Goal: Task Accomplishment & Management: Use online tool/utility

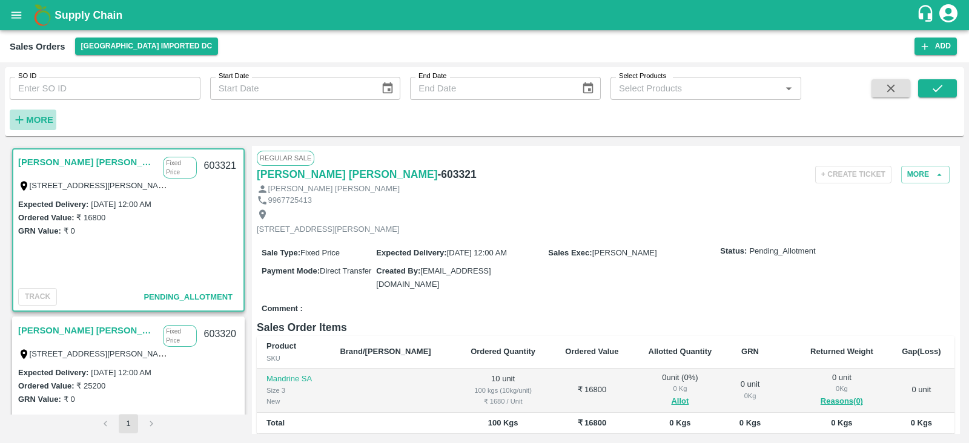
click at [28, 122] on strong "More" at bounding box center [39, 120] width 27 height 10
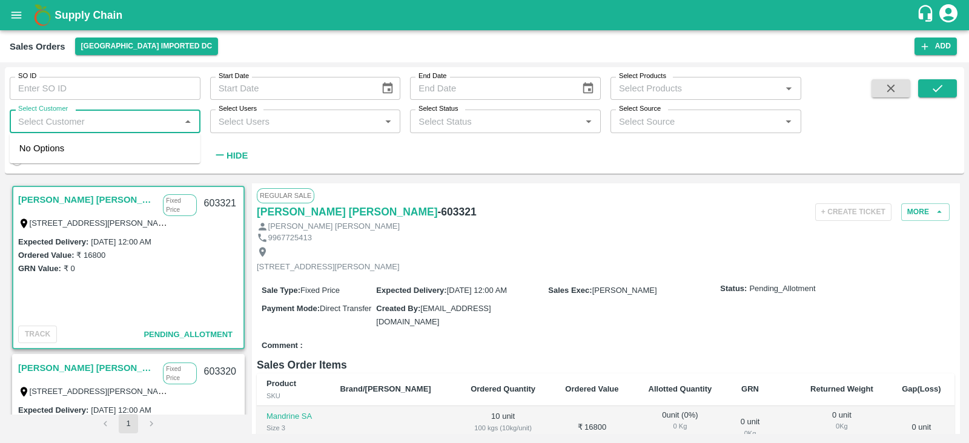
click at [51, 119] on input "Select Customer" at bounding box center [95, 121] width 164 height 16
type input "fruits daddy"
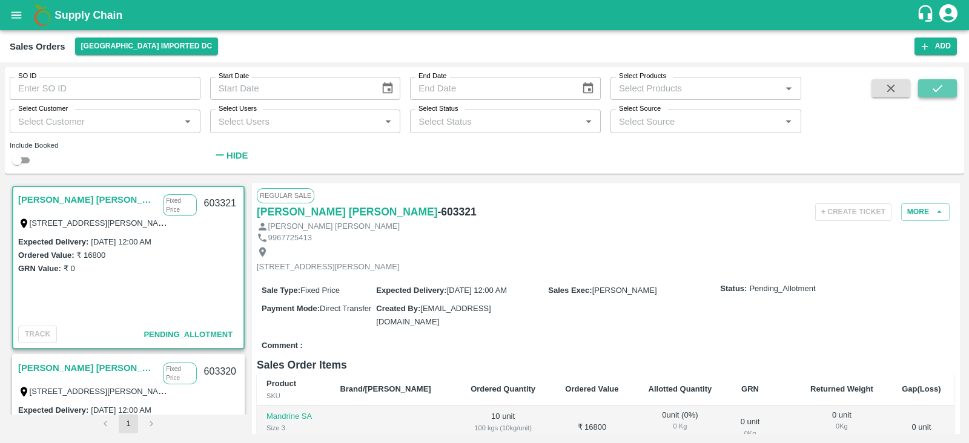
click at [946, 93] on button "submit" at bounding box center [937, 88] width 39 height 18
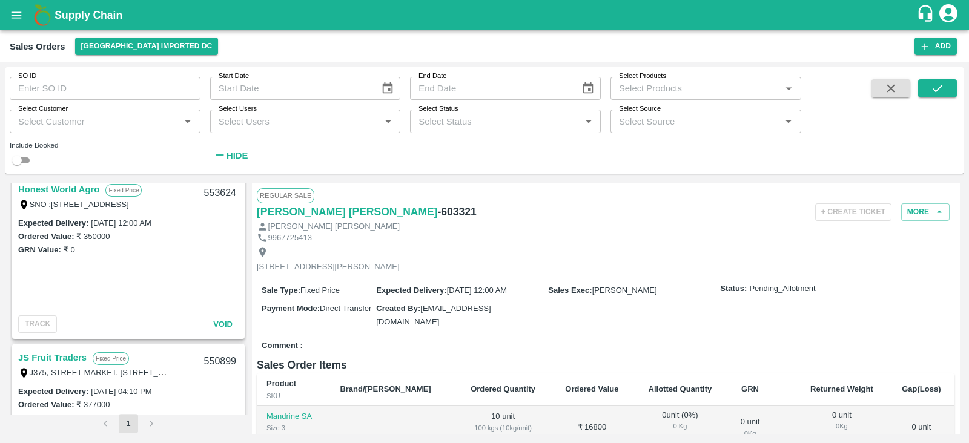
scroll to position [1866, 0]
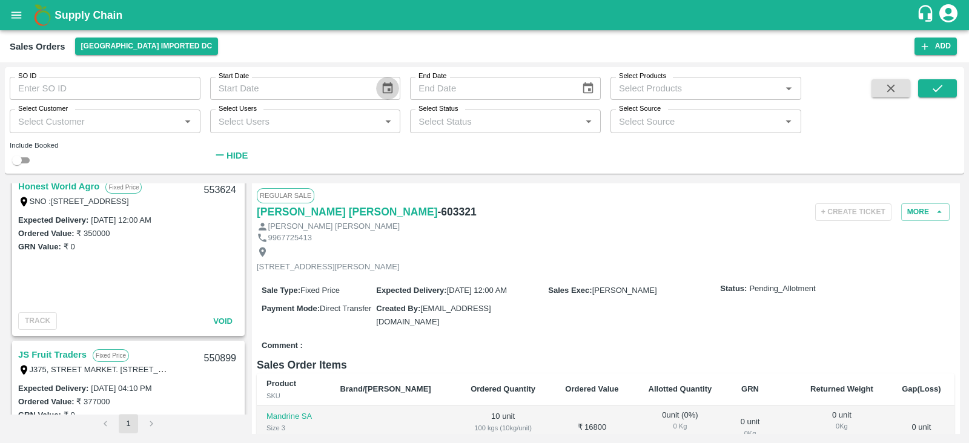
click at [392, 94] on icon "Choose date" at bounding box center [387, 88] width 13 height 13
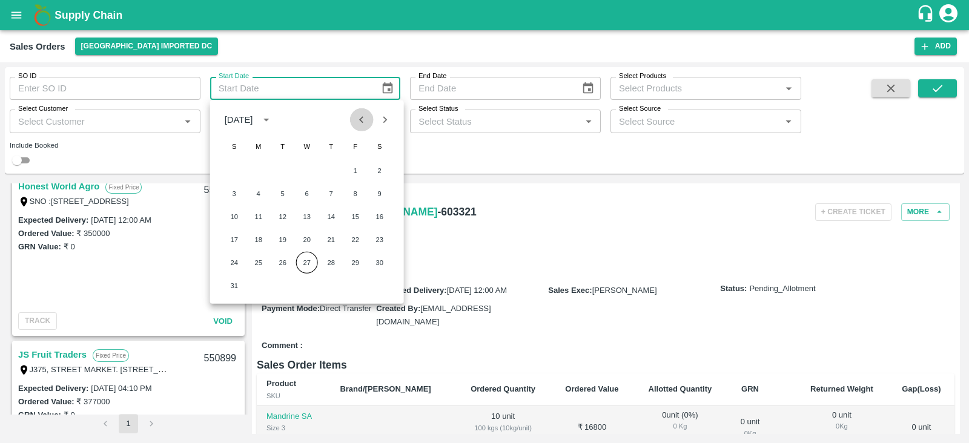
click at [362, 119] on icon "Previous month" at bounding box center [361, 119] width 13 height 13
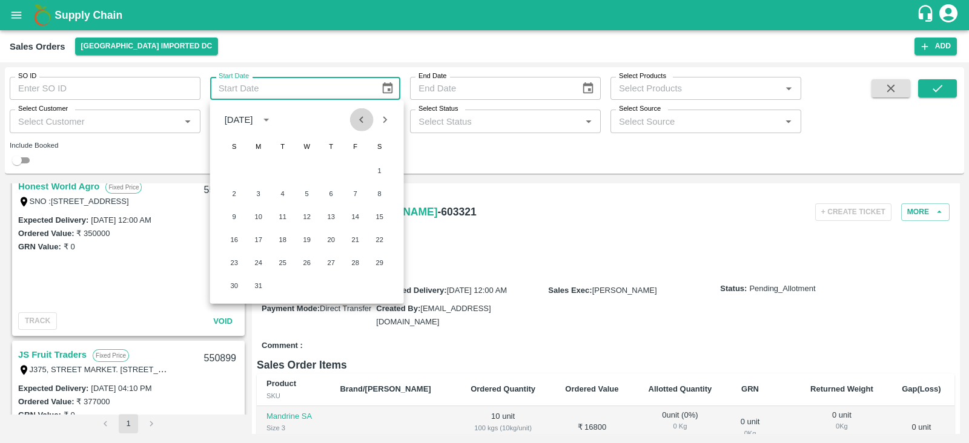
click at [362, 119] on icon "Previous month" at bounding box center [361, 119] width 13 height 13
click at [387, 120] on icon "Next month" at bounding box center [384, 119] width 13 height 13
click at [305, 170] on button "1" at bounding box center [307, 171] width 22 height 22
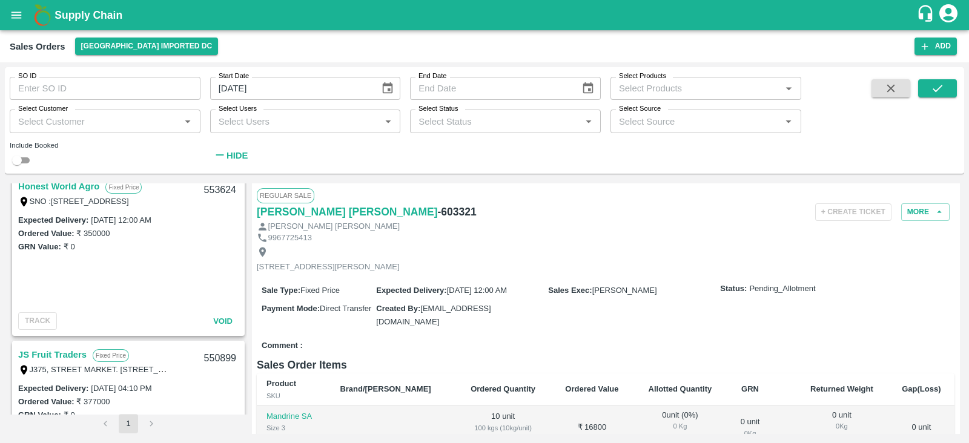
type input "[DATE]"
type input "DD/MM/YYYY"
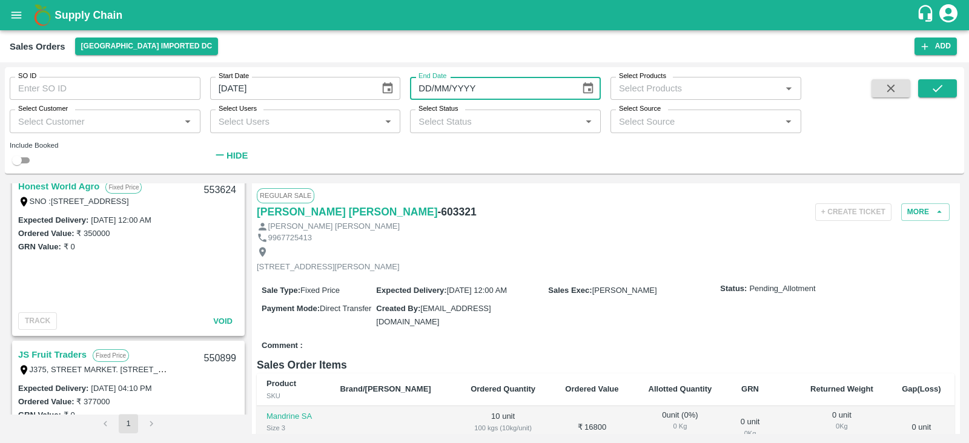
click at [521, 92] on input "DD/MM/YYYY" at bounding box center [490, 88] width 161 height 23
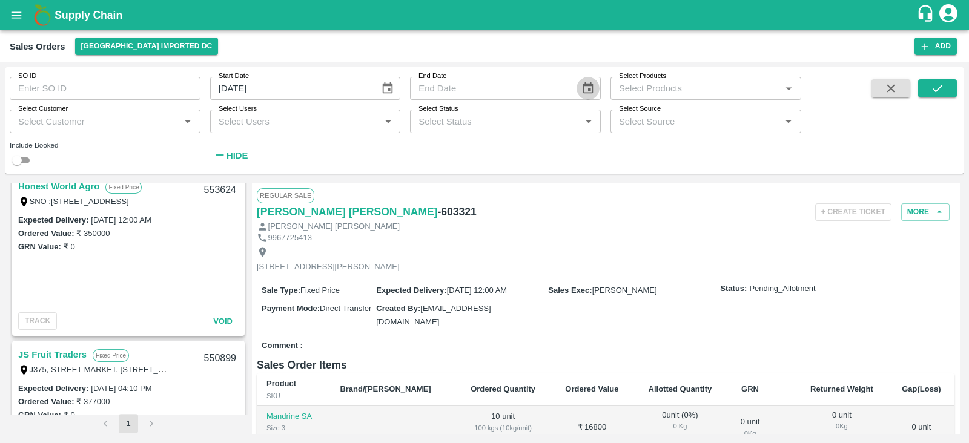
click at [585, 91] on icon "Choose date" at bounding box center [588, 88] width 13 height 13
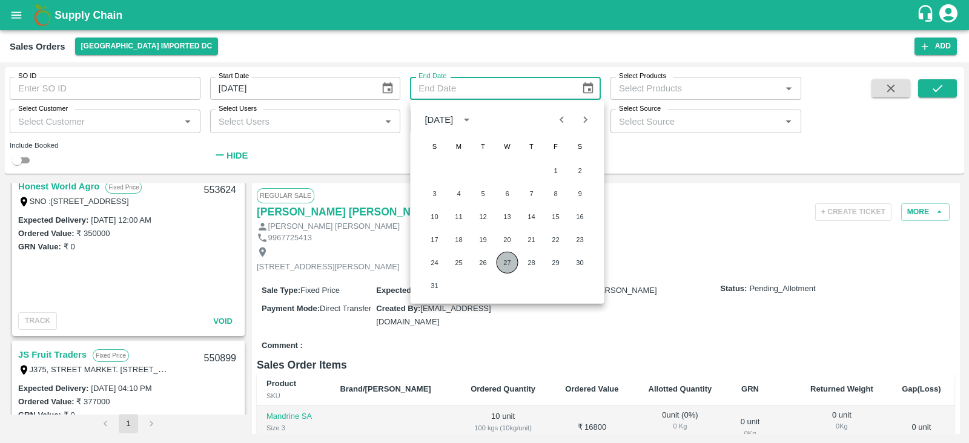
click at [512, 256] on button "27" at bounding box center [508, 263] width 22 height 22
type input "[DATE]"
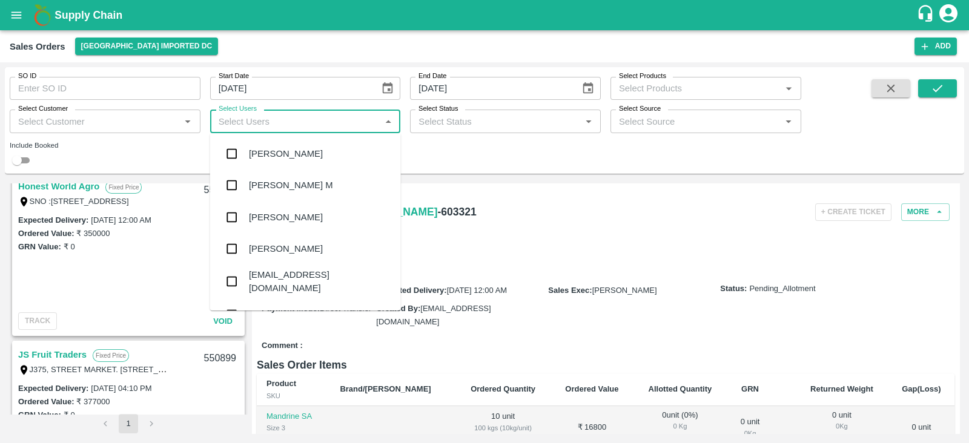
click at [291, 127] on input "Select Users" at bounding box center [296, 121] width 164 height 16
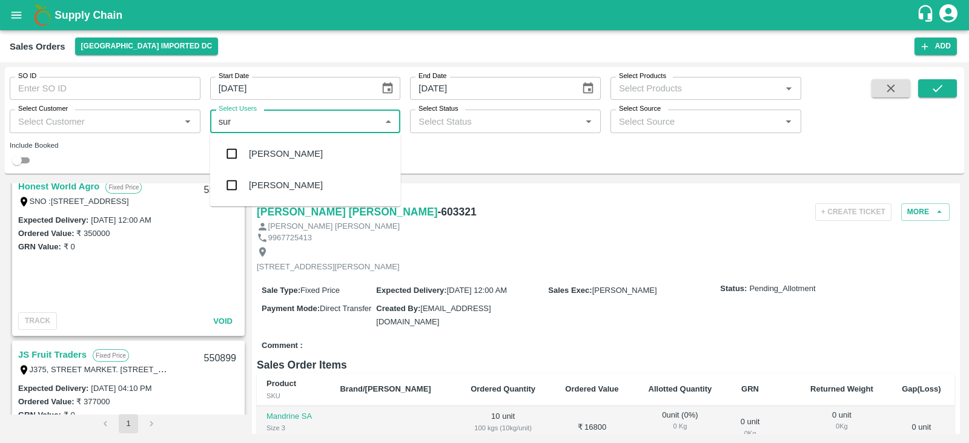
type input "sura"
click at [263, 152] on div "[PERSON_NAME]" at bounding box center [286, 153] width 74 height 13
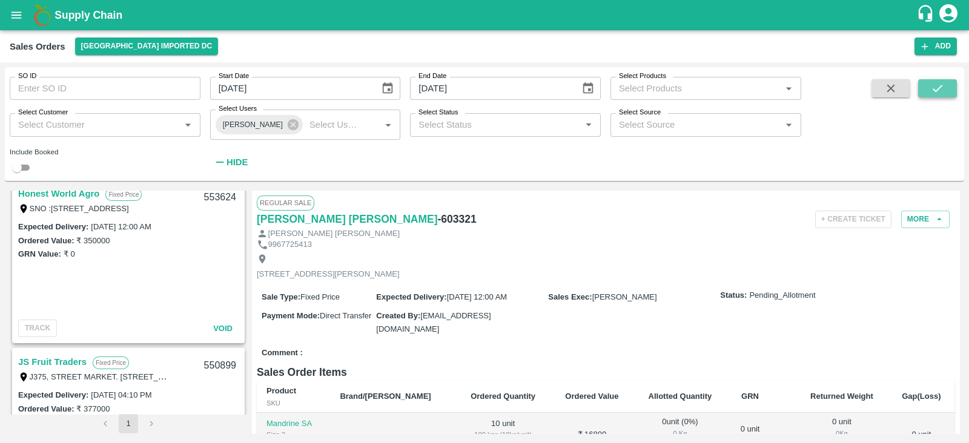
click at [939, 91] on icon "submit" at bounding box center [937, 88] width 13 height 13
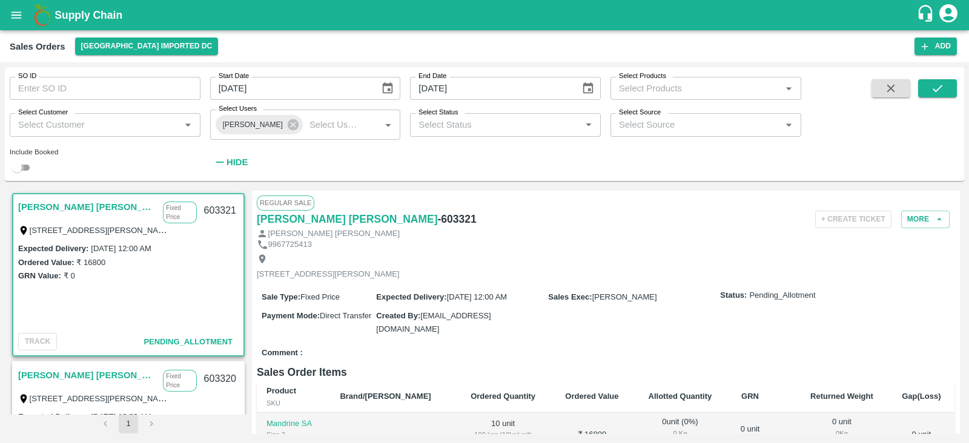
click at [27, 165] on input "checkbox" at bounding box center [17, 168] width 44 height 15
click at [936, 89] on icon "submit" at bounding box center [937, 88] width 13 height 13
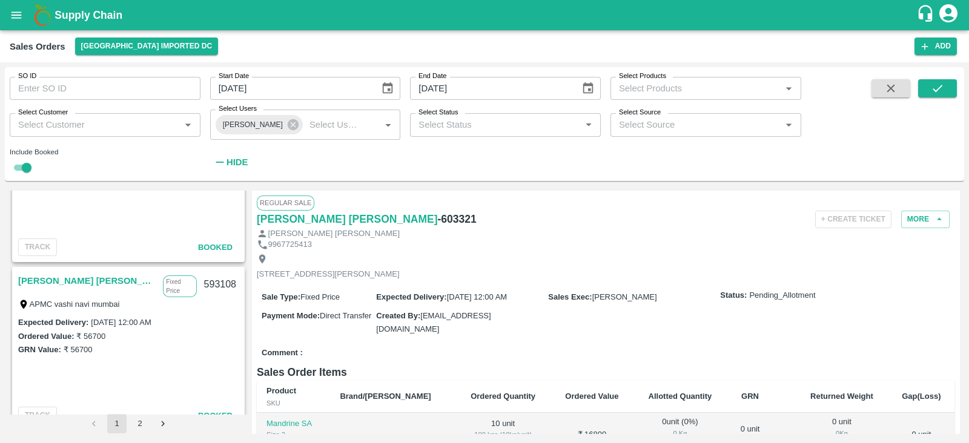
scroll to position [1778, 0]
click at [228, 283] on div "593108" at bounding box center [220, 285] width 47 height 28
copy div "593108"
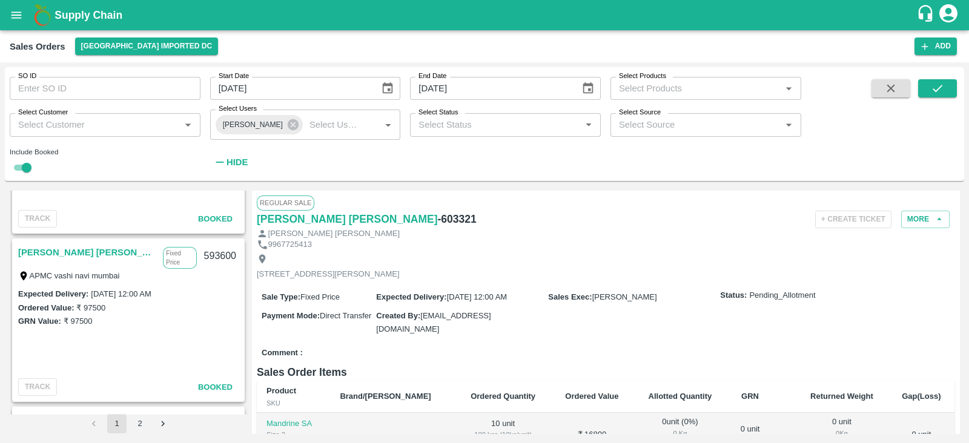
scroll to position [1624, 0]
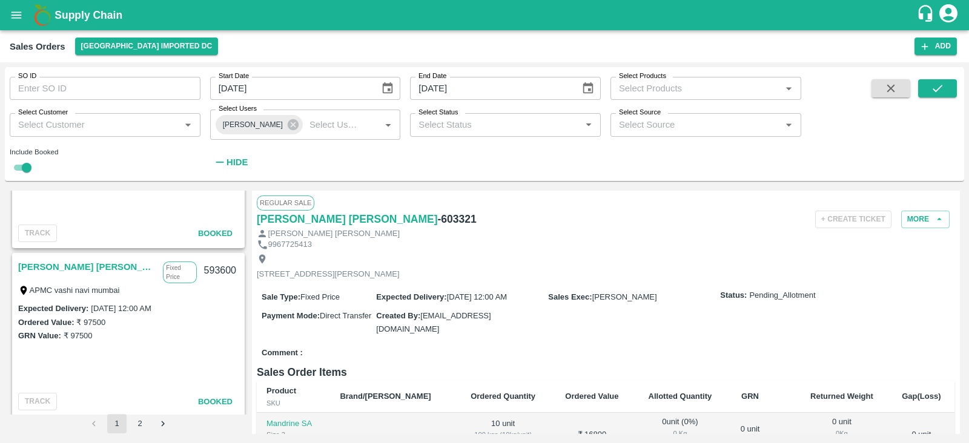
click at [220, 273] on div "593600" at bounding box center [220, 271] width 47 height 28
copy div "593600"
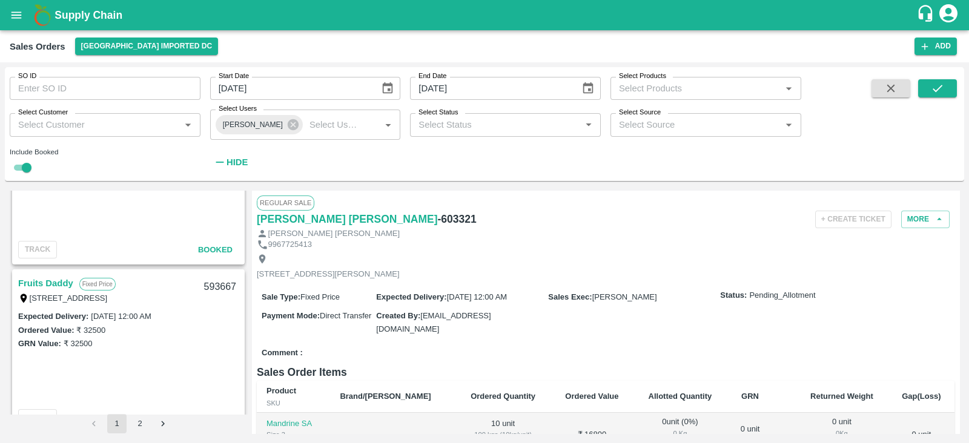
scroll to position [1270, 0]
click at [214, 289] on div "593667" at bounding box center [220, 288] width 47 height 28
copy div "593667"
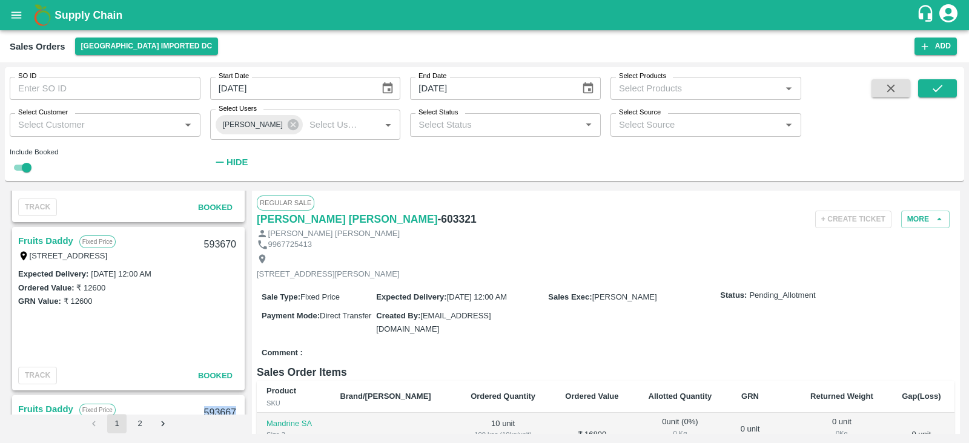
scroll to position [1112, 0]
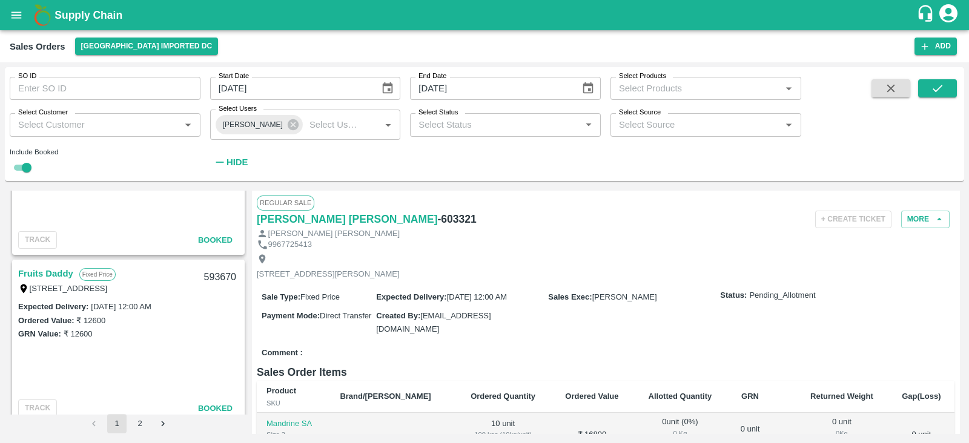
click at [220, 276] on div "593670" at bounding box center [220, 278] width 47 height 28
copy div "593670"
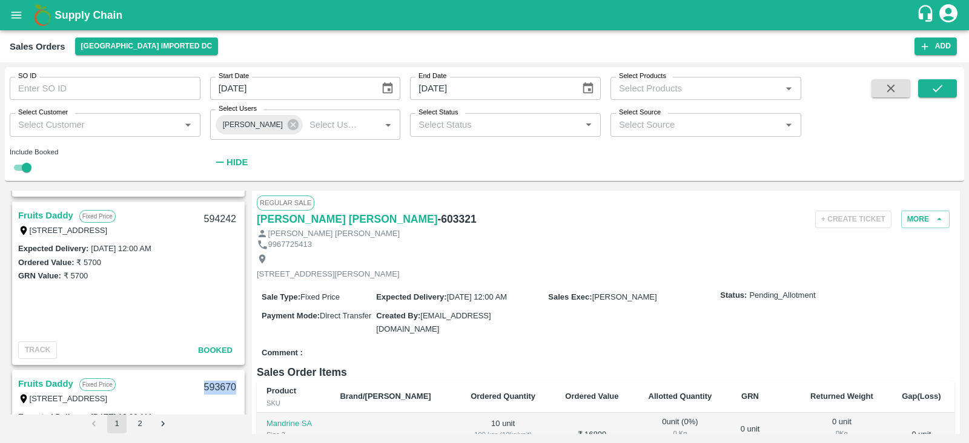
scroll to position [960, 0]
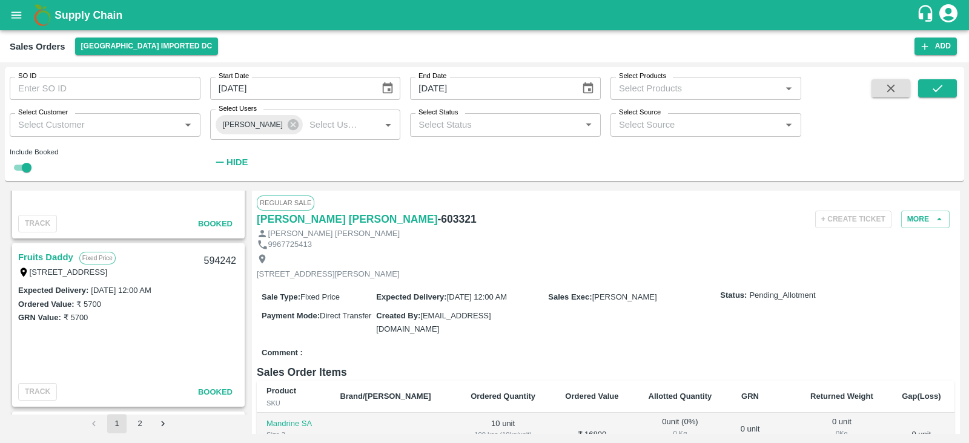
click at [217, 262] on div "594242" at bounding box center [220, 261] width 47 height 28
copy div "594242"
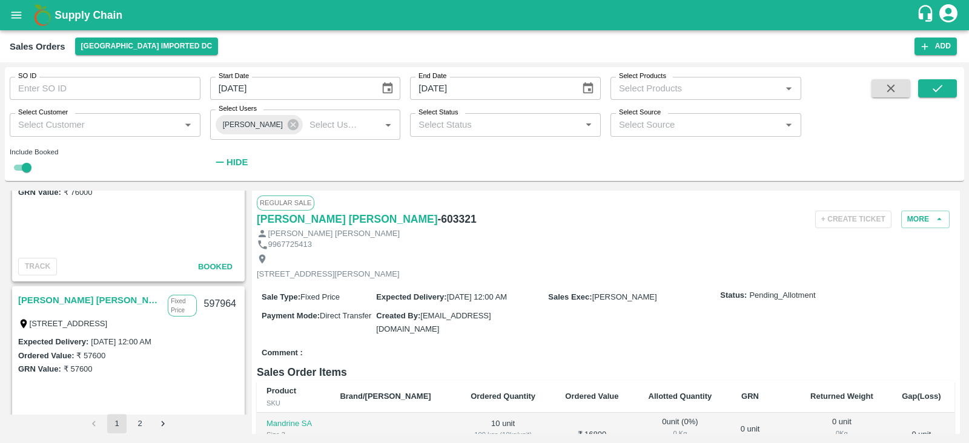
scroll to position [757, 0]
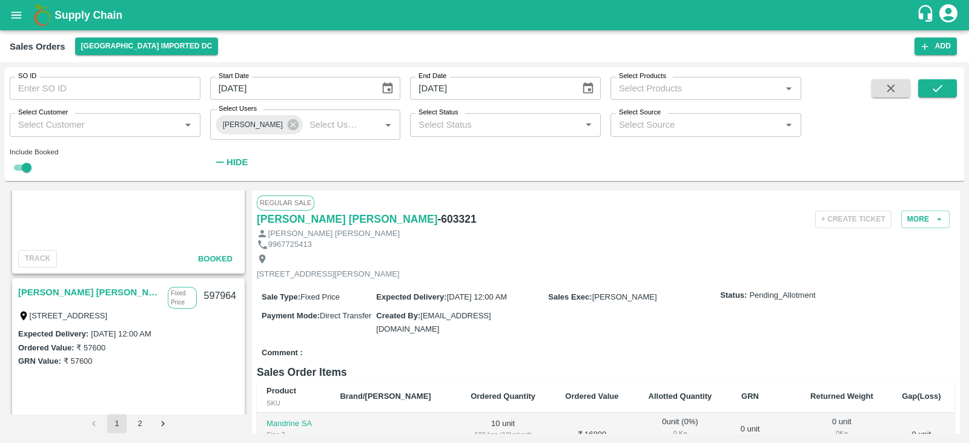
click at [220, 293] on div "597964" at bounding box center [220, 296] width 47 height 28
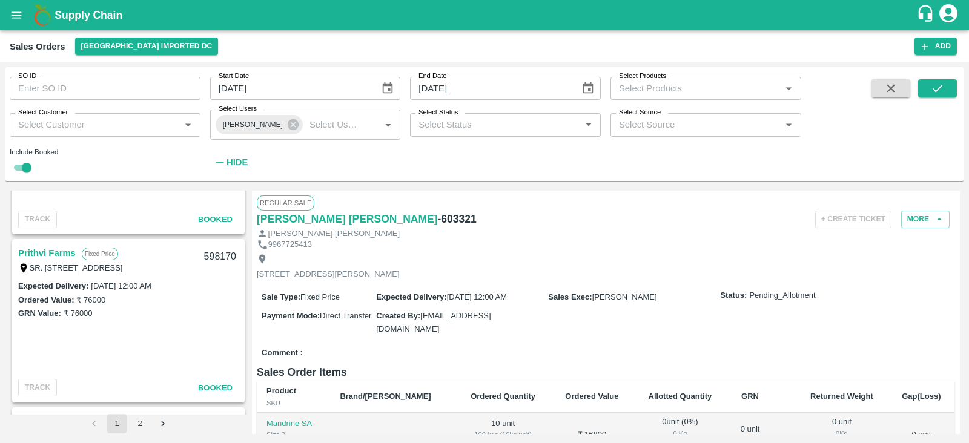
scroll to position [627, 0]
click at [222, 255] on div "598170" at bounding box center [220, 258] width 47 height 28
copy div "598170"
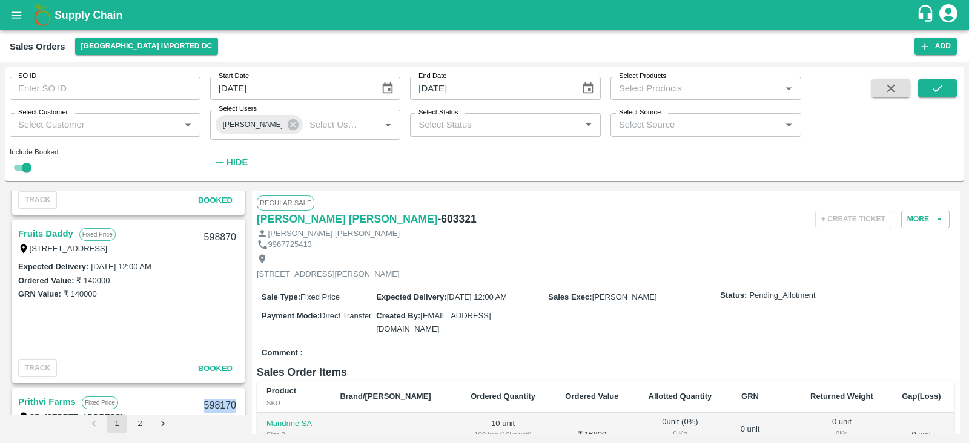
scroll to position [436, 0]
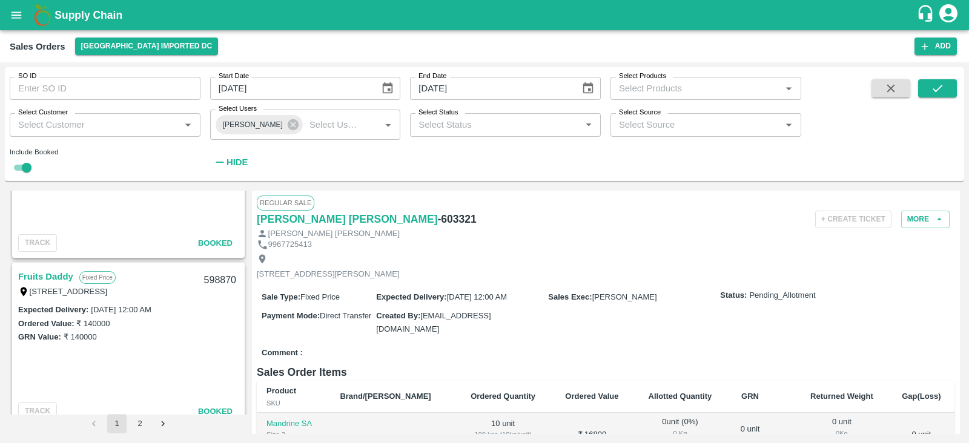
click at [213, 280] on div "598870" at bounding box center [220, 281] width 47 height 28
copy div "598870"
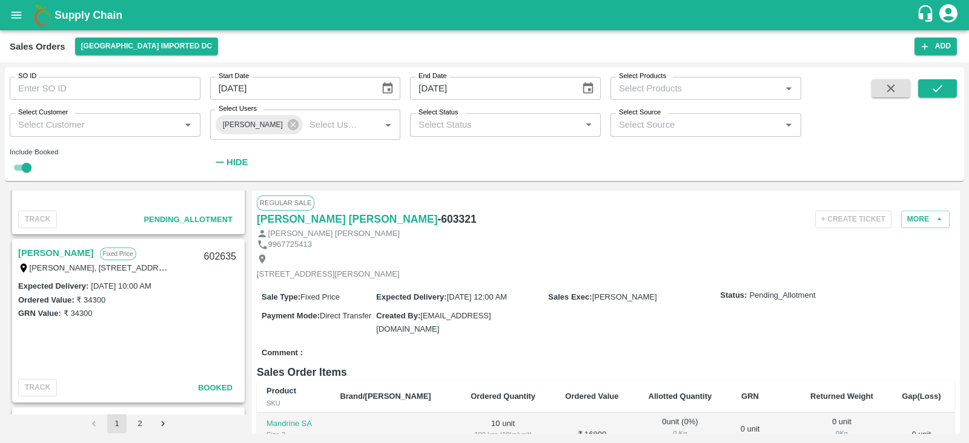
scroll to position [287, 0]
click at [223, 260] on div "602635" at bounding box center [220, 261] width 47 height 28
copy div "602635"
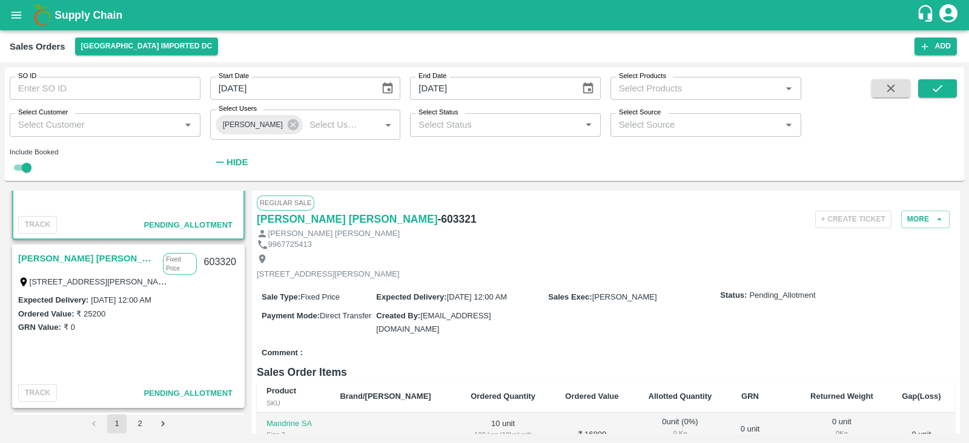
scroll to position [111, 0]
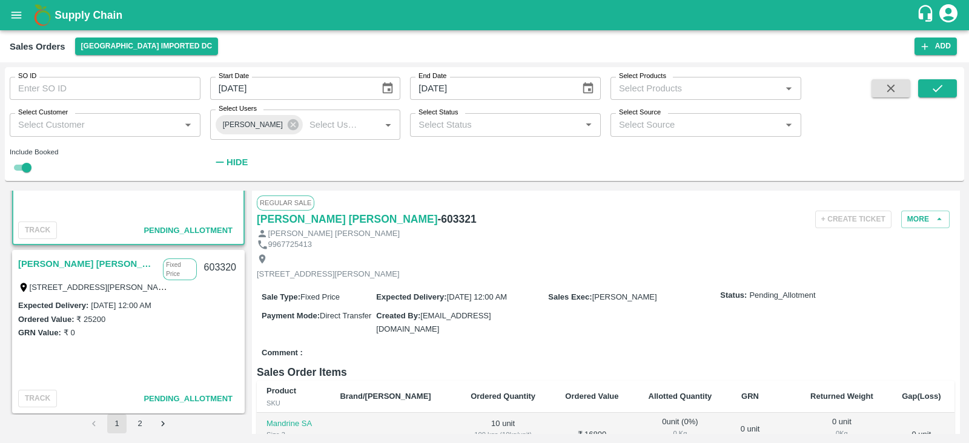
click at [224, 268] on div "603320" at bounding box center [220, 268] width 47 height 28
copy div "603320"
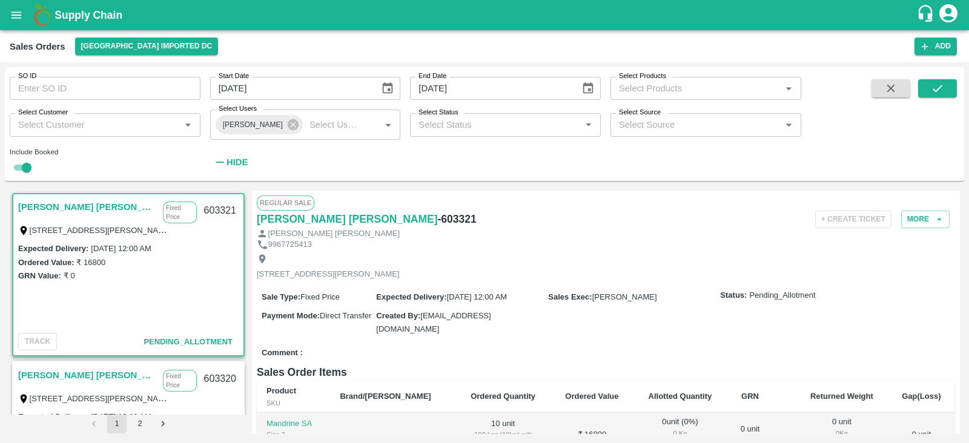
click at [217, 207] on div "603321" at bounding box center [220, 211] width 47 height 28
copy div "603321"
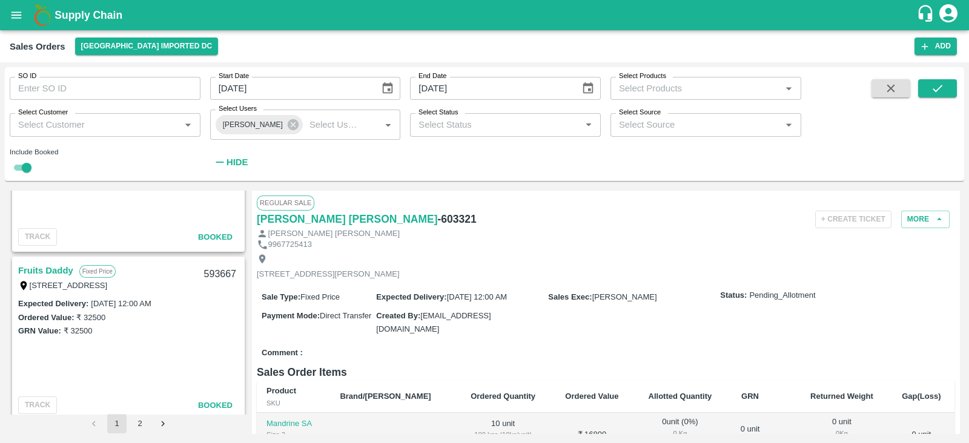
scroll to position [1283, 0]
click at [210, 273] on div "593667" at bounding box center [220, 275] width 47 height 28
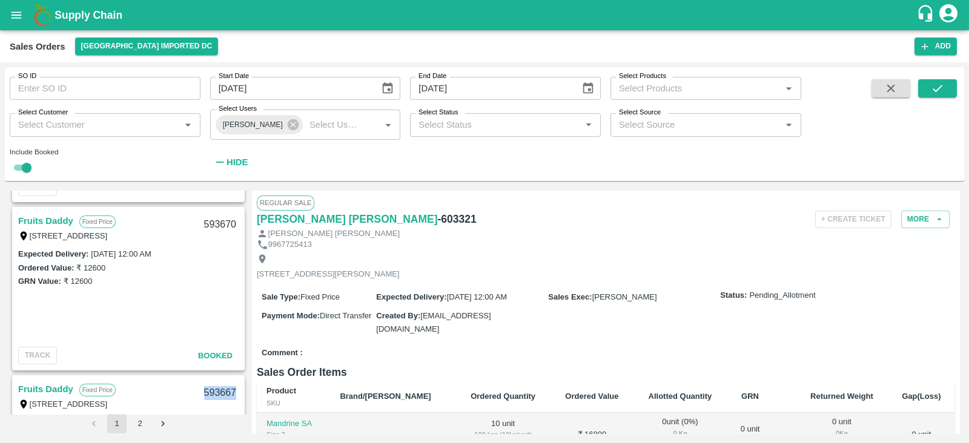
scroll to position [1099, 0]
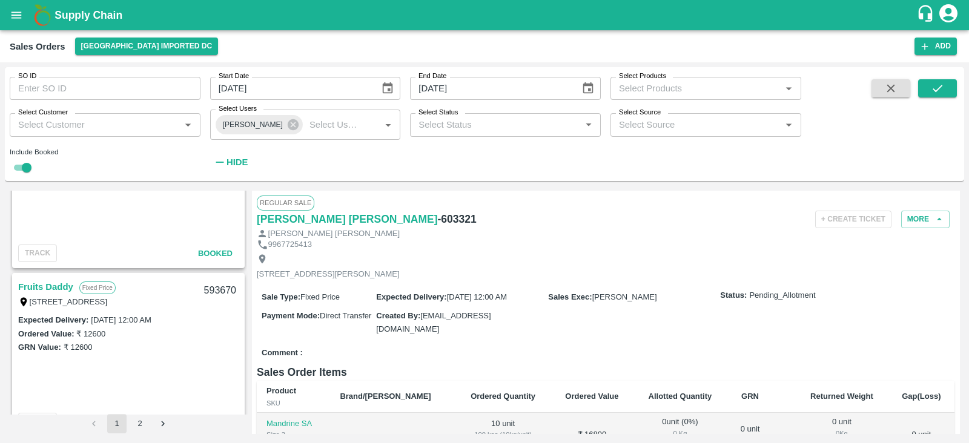
click at [223, 291] on div "593670" at bounding box center [220, 291] width 47 height 28
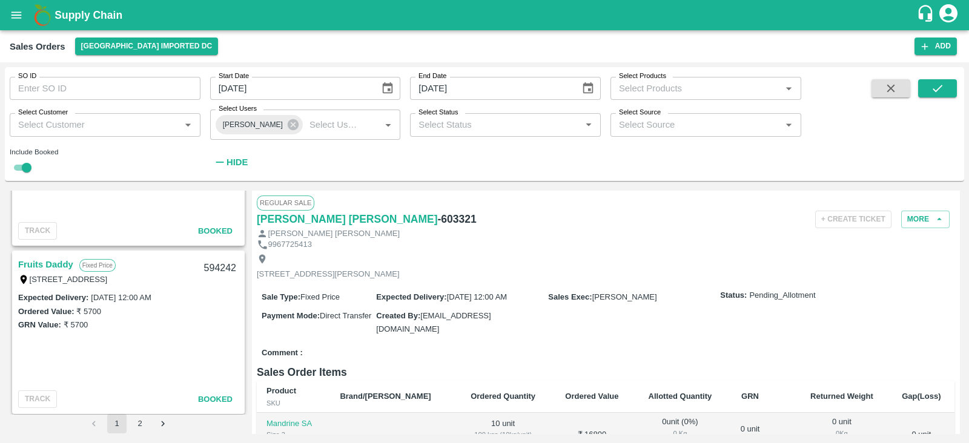
scroll to position [950, 0]
click at [217, 267] on div "594242" at bounding box center [220, 271] width 47 height 28
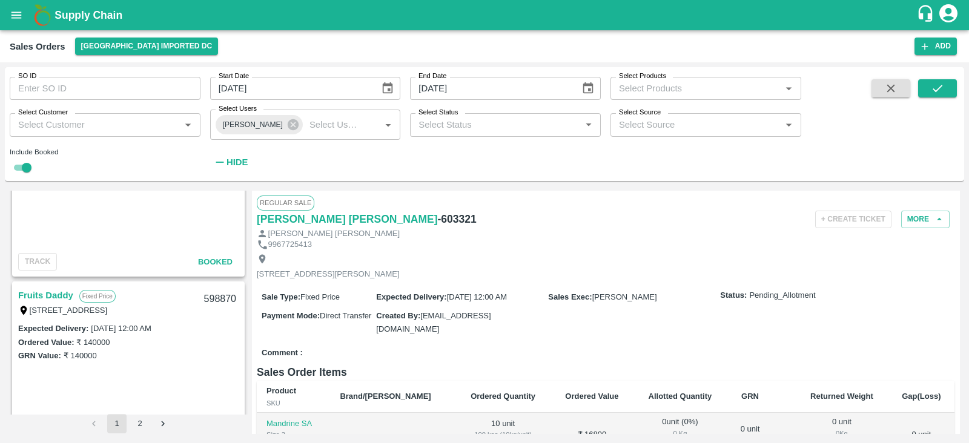
scroll to position [418, 0]
click at [219, 294] on div "598870" at bounding box center [220, 298] width 47 height 28
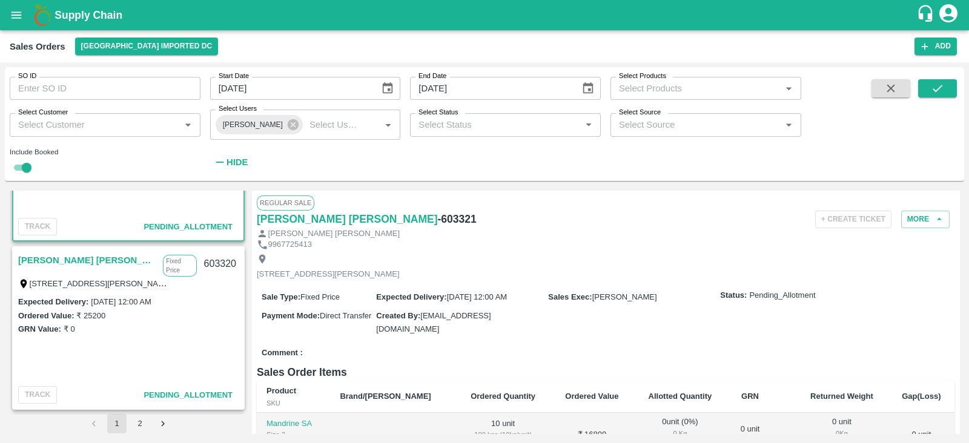
scroll to position [0, 0]
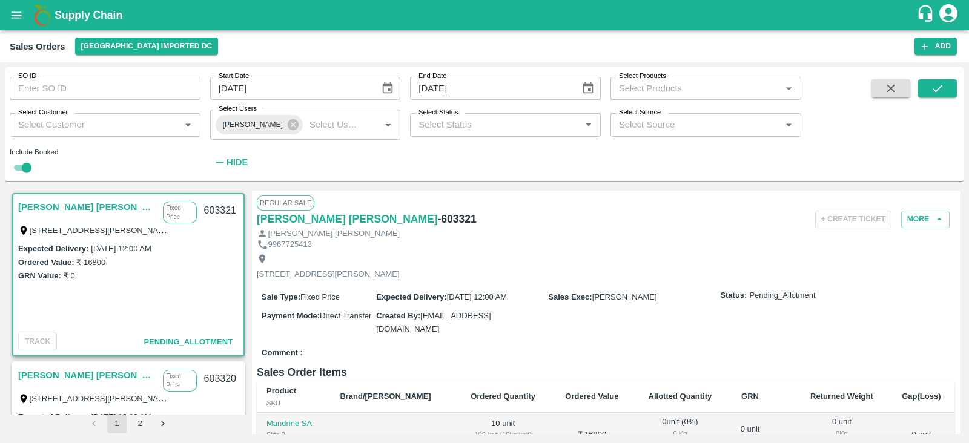
click at [10, 9] on icon "open drawer" at bounding box center [16, 14] width 13 height 13
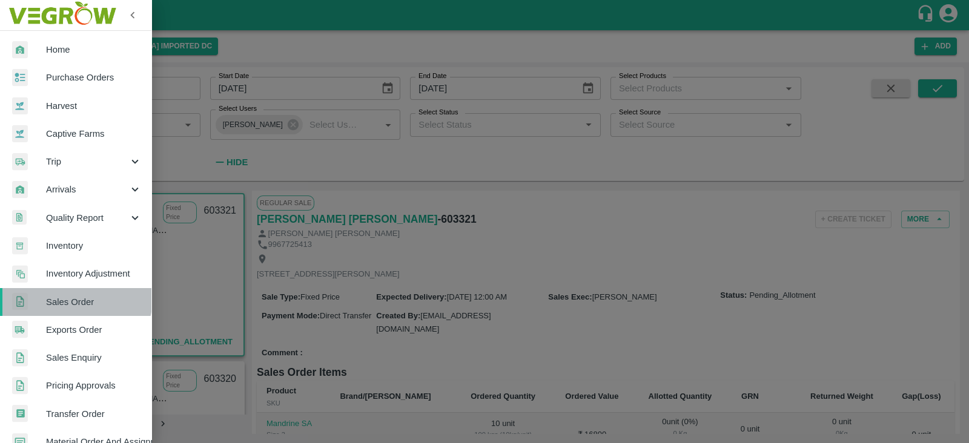
click at [73, 298] on span "Sales Order" at bounding box center [94, 302] width 96 height 13
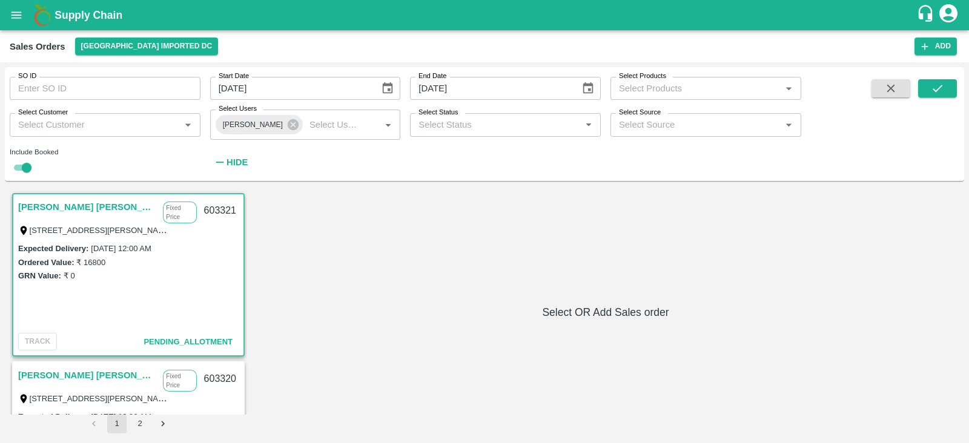
click at [892, 92] on icon "button" at bounding box center [890, 88] width 13 height 13
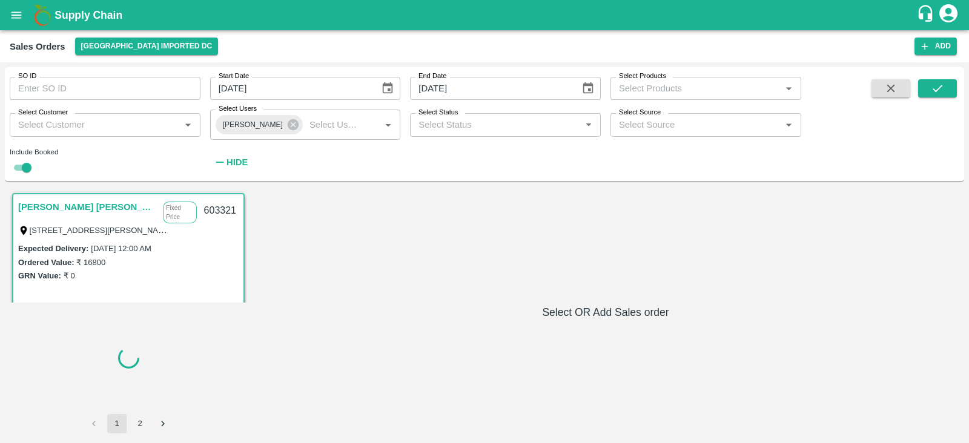
checkbox input "false"
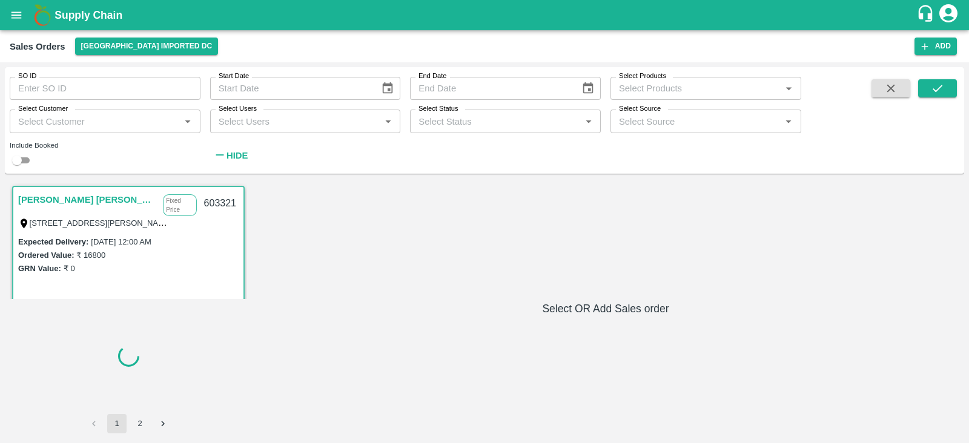
scroll to position [2, 0]
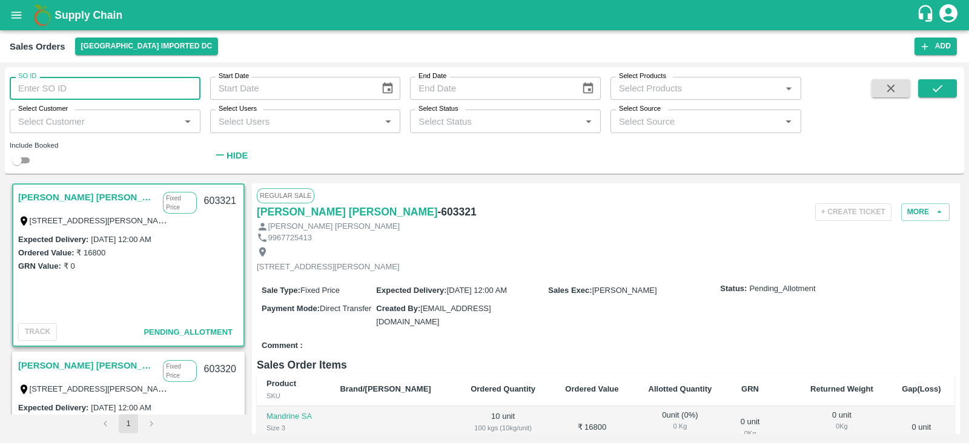
click at [42, 81] on input "SO ID" at bounding box center [105, 88] width 191 height 23
paste input "text"
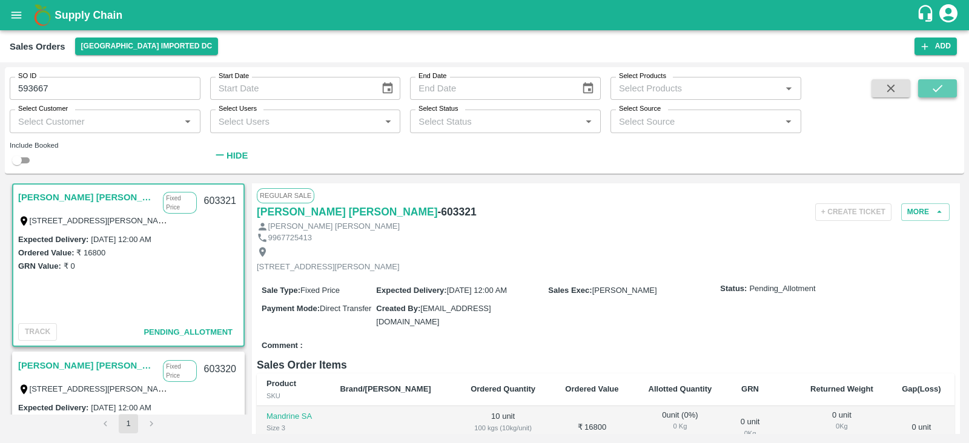
click at [938, 85] on icon "submit" at bounding box center [937, 88] width 13 height 13
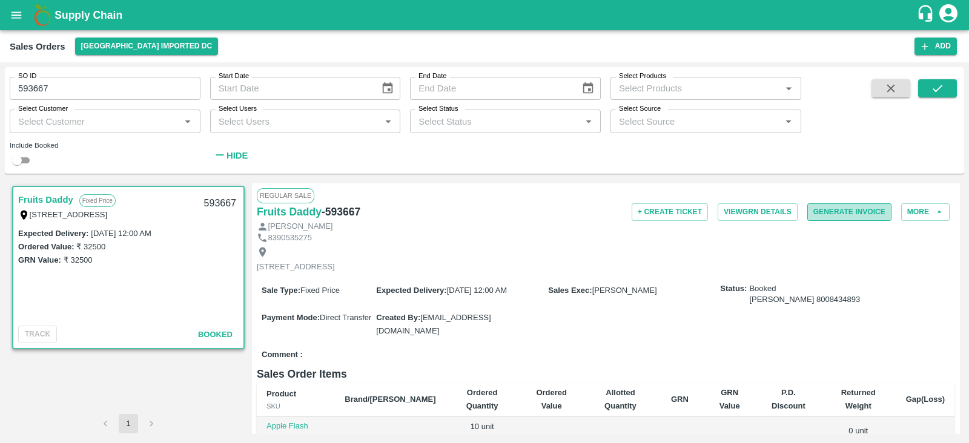
click at [849, 210] on button "Generate Invoice" at bounding box center [849, 213] width 84 height 18
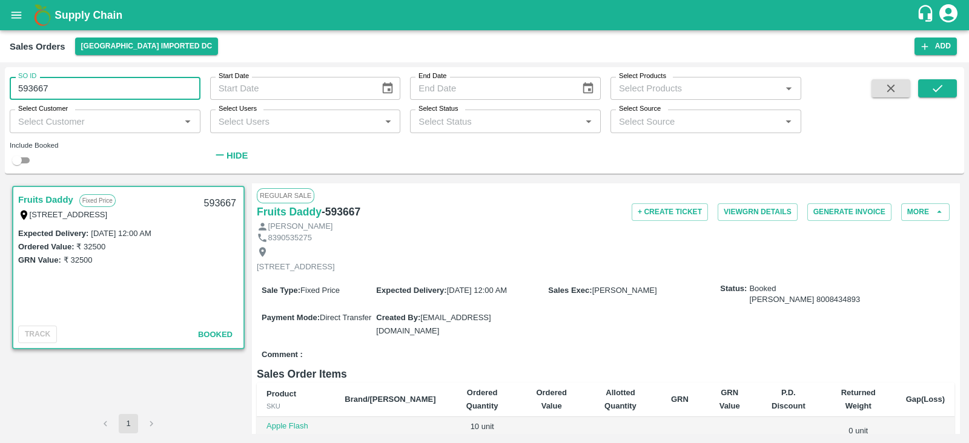
click at [88, 85] on input "593667" at bounding box center [105, 88] width 191 height 23
type input "593667"
paste input "text"
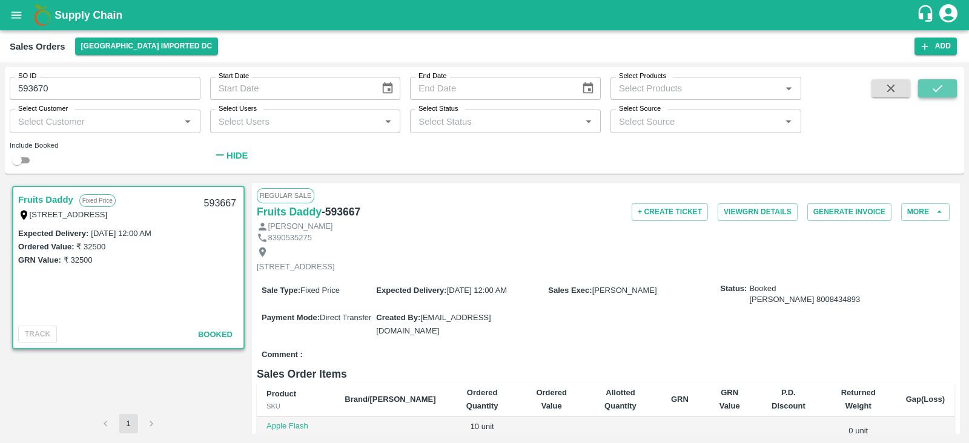
click at [941, 92] on icon "submit" at bounding box center [937, 88] width 13 height 13
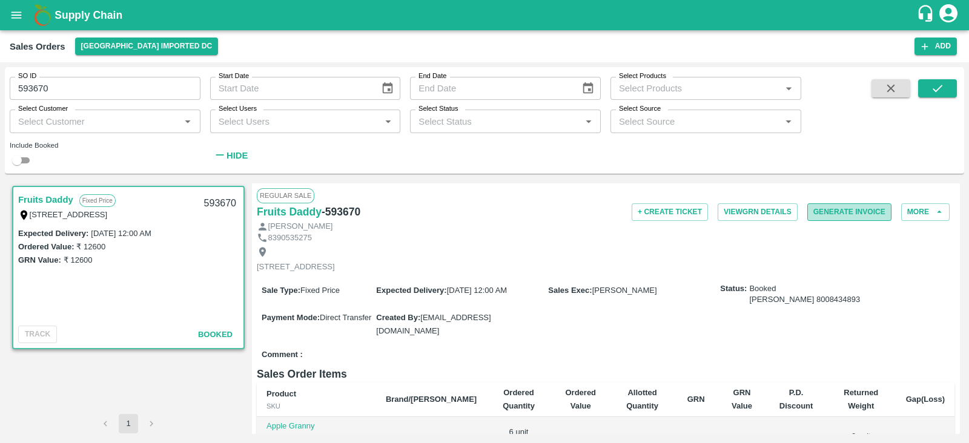
click at [848, 214] on button "Generate Invoice" at bounding box center [849, 213] width 84 height 18
click at [119, 92] on input "593670" at bounding box center [105, 88] width 191 height 23
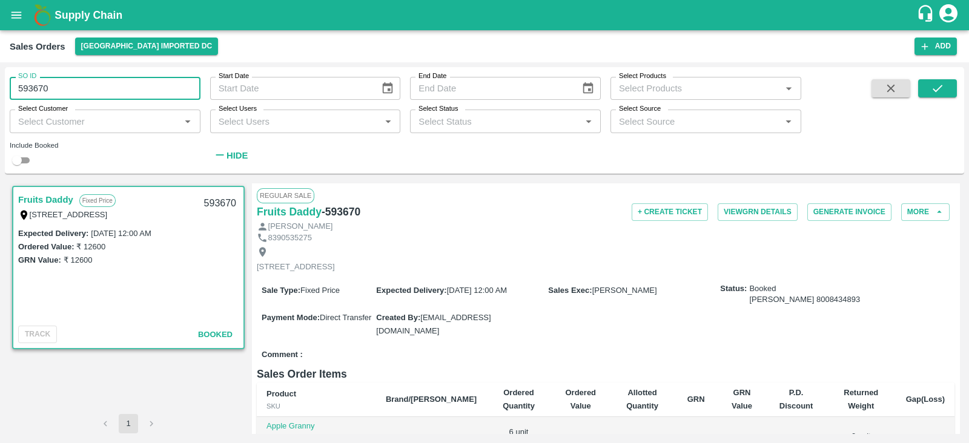
click at [119, 92] on input "593670" at bounding box center [105, 88] width 191 height 23
type input "593670"
paste input "text"
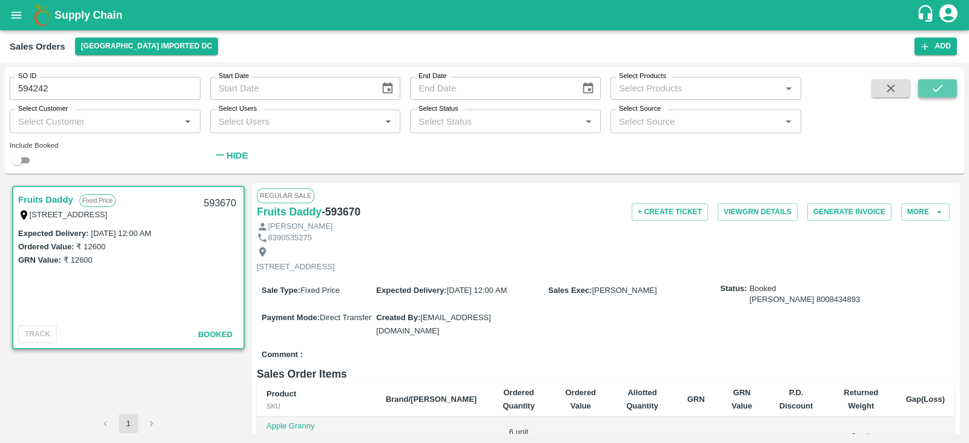
click at [945, 86] on button "submit" at bounding box center [937, 88] width 39 height 18
click at [826, 210] on button "Generate Invoice" at bounding box center [849, 213] width 84 height 18
click at [89, 88] on input "594242" at bounding box center [105, 88] width 191 height 23
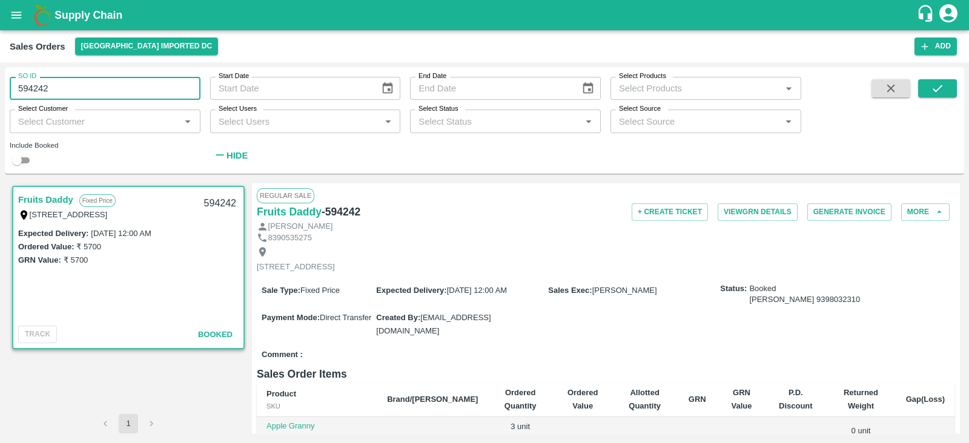
click at [89, 88] on input "594242" at bounding box center [105, 88] width 191 height 23
type input "594242"
paste input "text"
type input "598870"
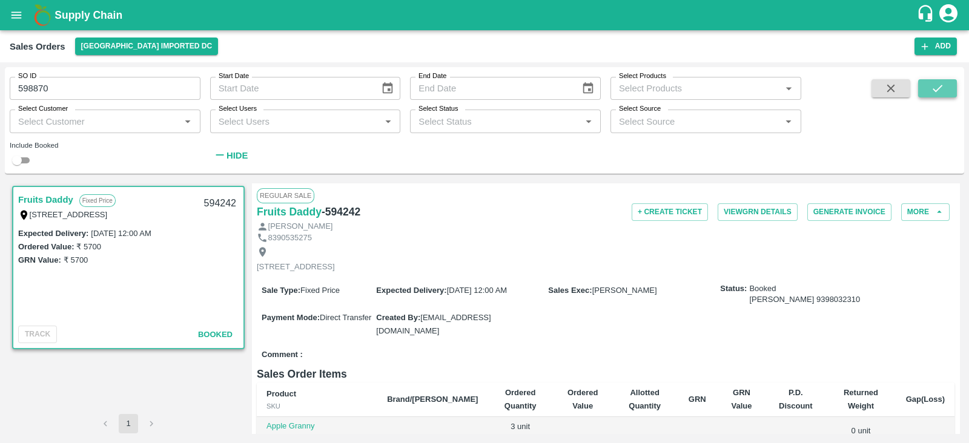
click at [947, 89] on button "submit" at bounding box center [937, 88] width 39 height 18
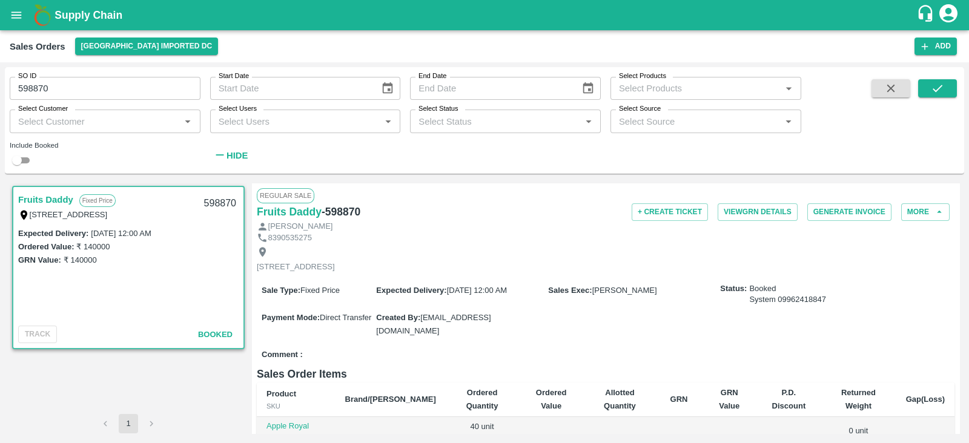
click at [476, 286] on div "Sale Type : Fixed Price Expected Delivery : [DATE] 12:00 AM Sales Exec : [PERSO…" at bounding box center [606, 310] width 698 height 69
click at [836, 211] on button "Generate Invoice" at bounding box center [849, 213] width 84 height 18
click at [291, 234] on p "8390535275" at bounding box center [290, 239] width 44 height 12
click at [10, 12] on icon "open drawer" at bounding box center [16, 14] width 13 height 13
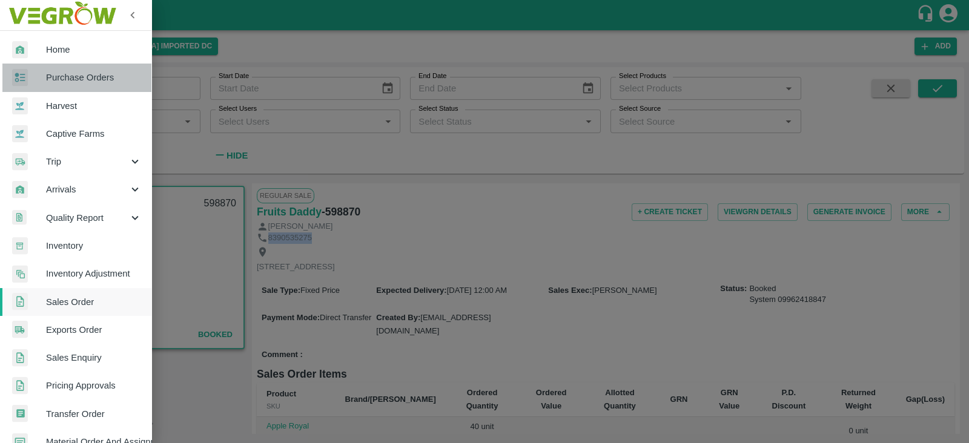
click at [86, 80] on span "Purchase Orders" at bounding box center [94, 77] width 96 height 13
